Goal: Transaction & Acquisition: Purchase product/service

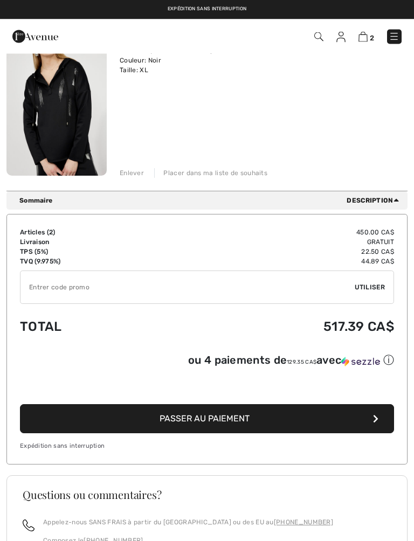
scroll to position [299, 0]
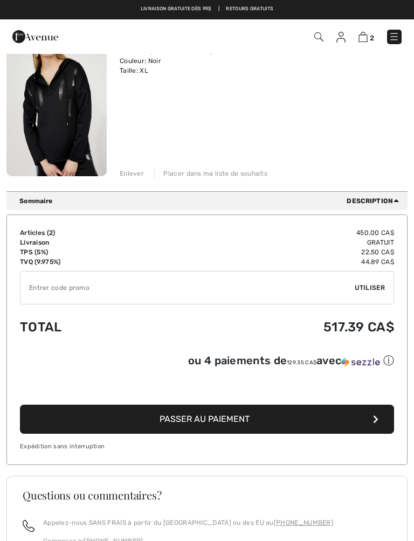
click at [344, 412] on button "Passer au paiement" at bounding box center [207, 419] width 374 height 29
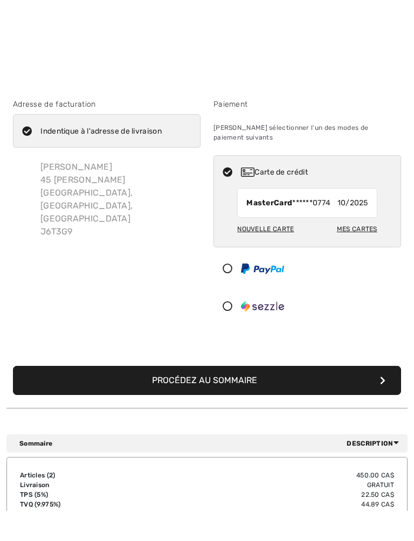
scroll to position [2, 0]
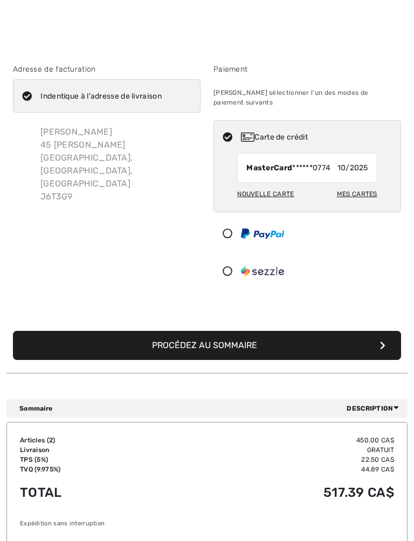
click at [394, 331] on button "Procédez au sommaire" at bounding box center [207, 345] width 388 height 29
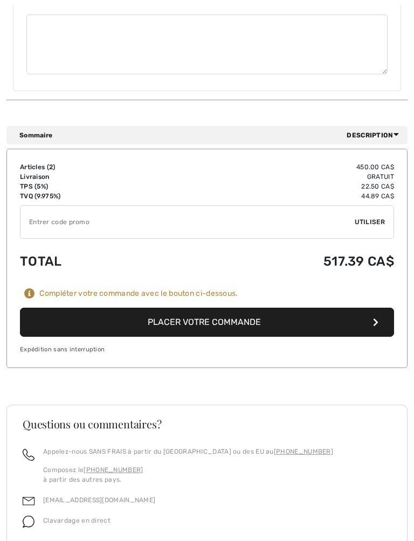
scroll to position [555, 0]
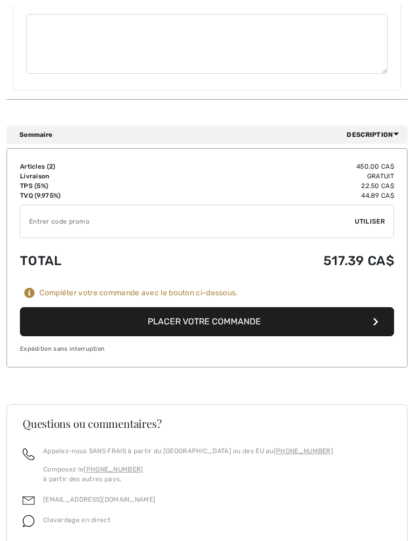
click at [335, 308] on button "Placer votre commande" at bounding box center [207, 322] width 374 height 29
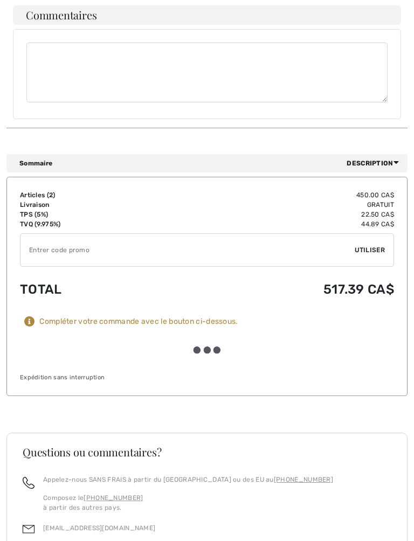
scroll to position [556, 0]
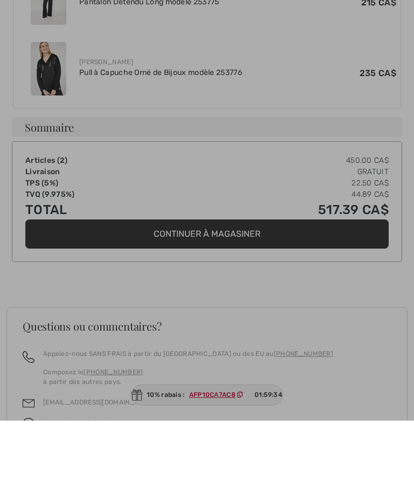
scroll to position [574, 0]
